Goal: Task Accomplishment & Management: Manage account settings

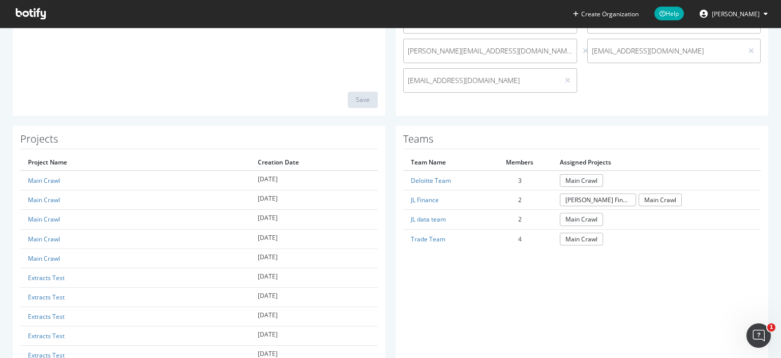
scroll to position [274, 0]
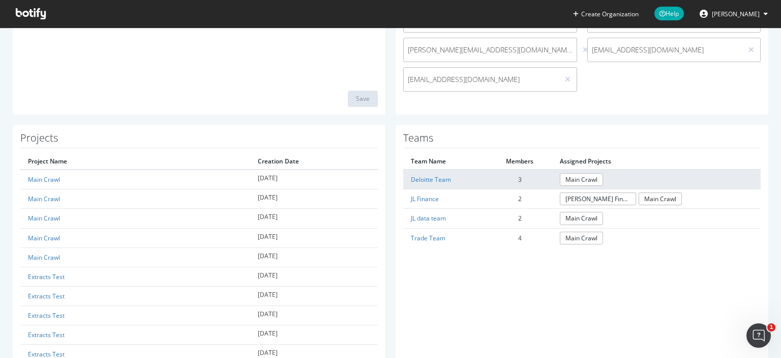
click at [476, 177] on td "Deloitte Team" at bounding box center [445, 179] width 84 height 20
click at [442, 177] on link "Deloitte Team" at bounding box center [431, 179] width 40 height 9
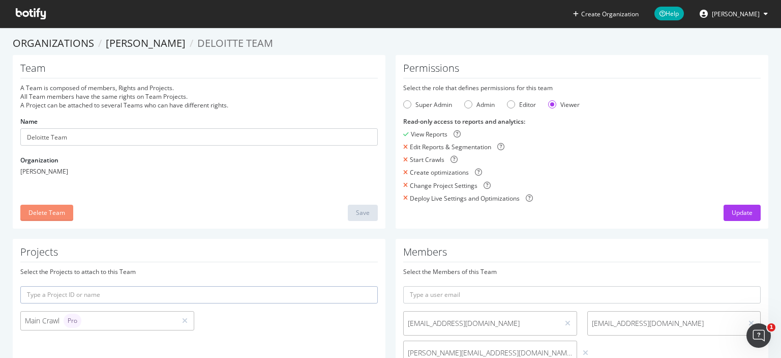
scroll to position [2, 0]
click at [30, 213] on div "Delete Team" at bounding box center [46, 211] width 37 height 9
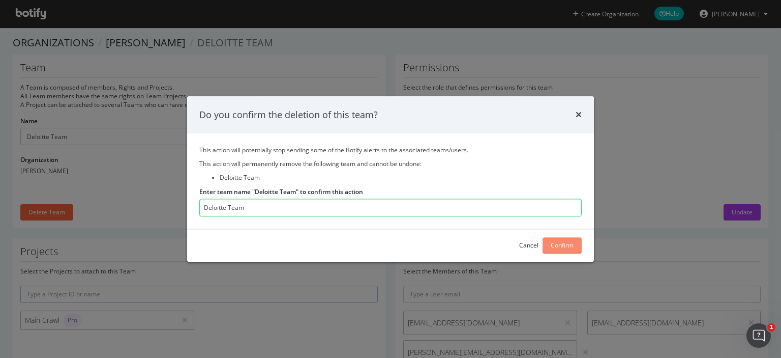
type input "Deloitte Team"
click at [551, 243] on div "Confirm" at bounding box center [562, 245] width 23 height 9
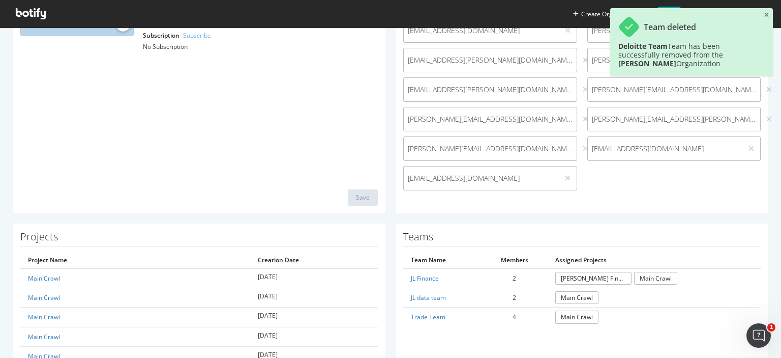
scroll to position [205, 0]
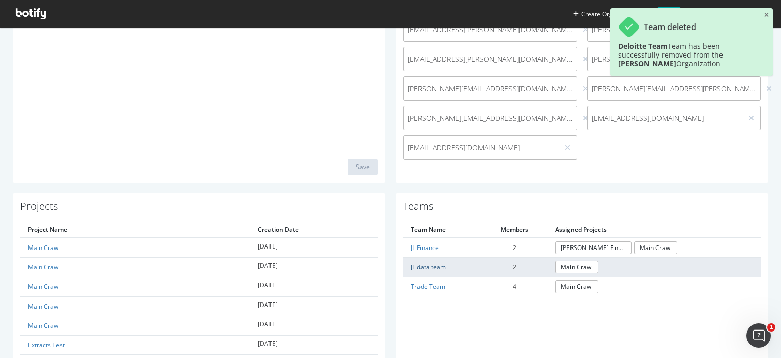
click at [416, 266] on link "JL data team" at bounding box center [428, 266] width 35 height 9
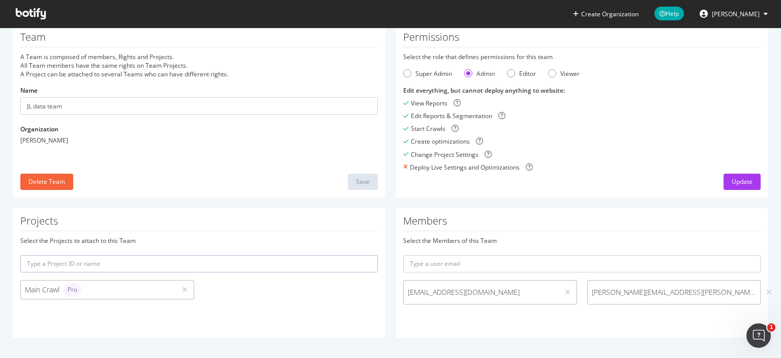
scroll to position [32, 0]
